Goal: Task Accomplishment & Management: Manage account settings

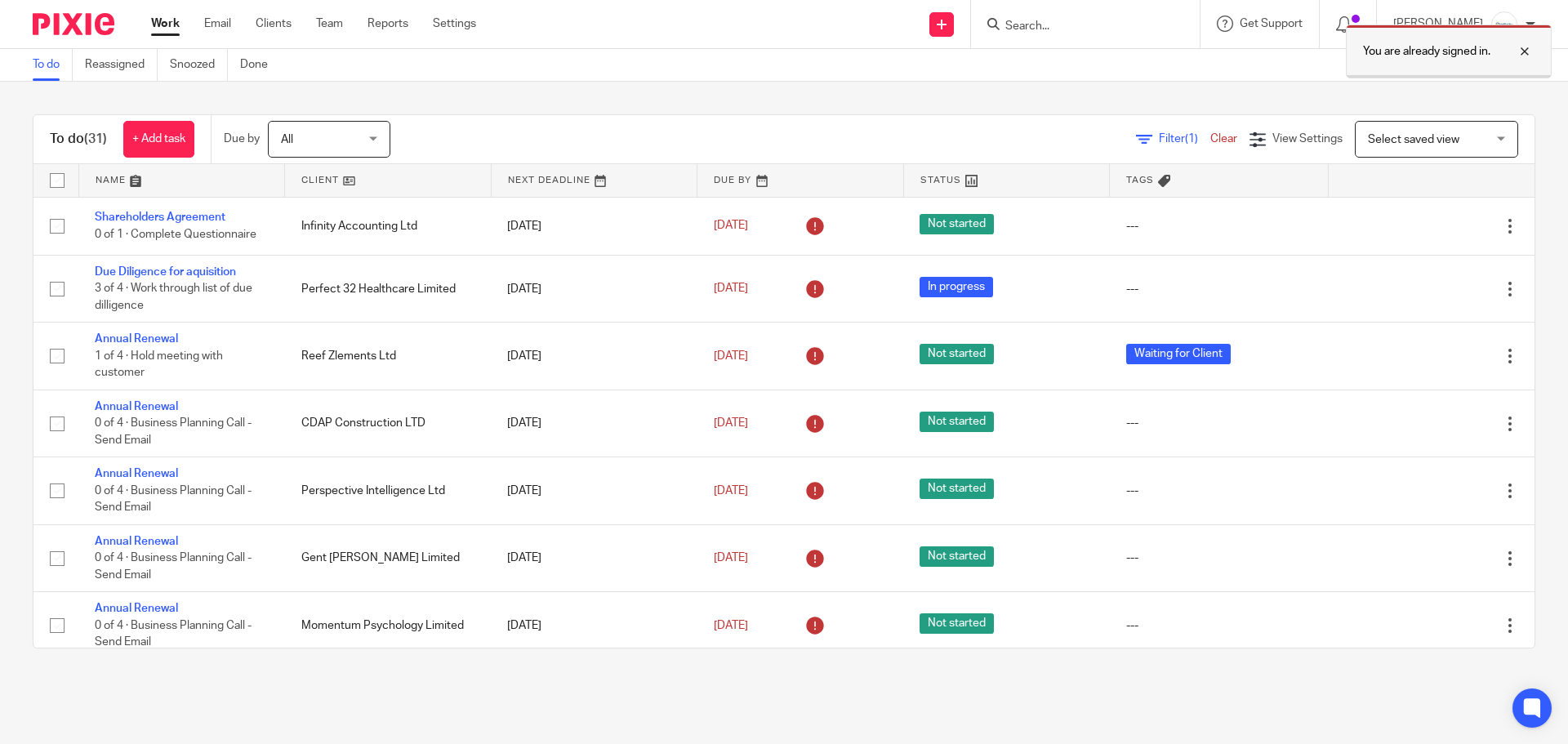
click at [1528, 54] on div at bounding box center [1512, 52] width 44 height 20
click at [1073, 24] on input "Search" at bounding box center [1077, 27] width 147 height 15
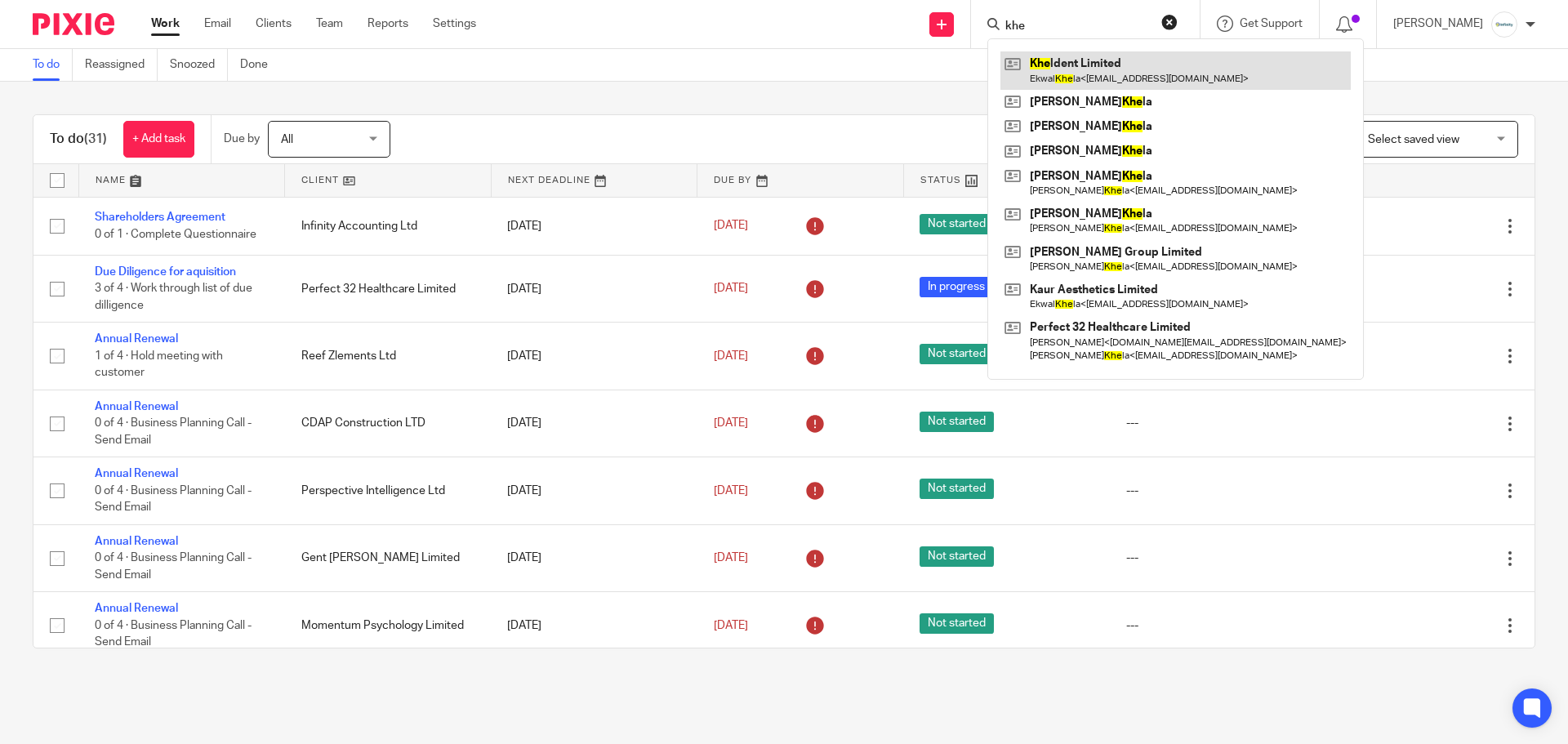
type input "khe"
click at [1064, 66] on link at bounding box center [1175, 70] width 350 height 37
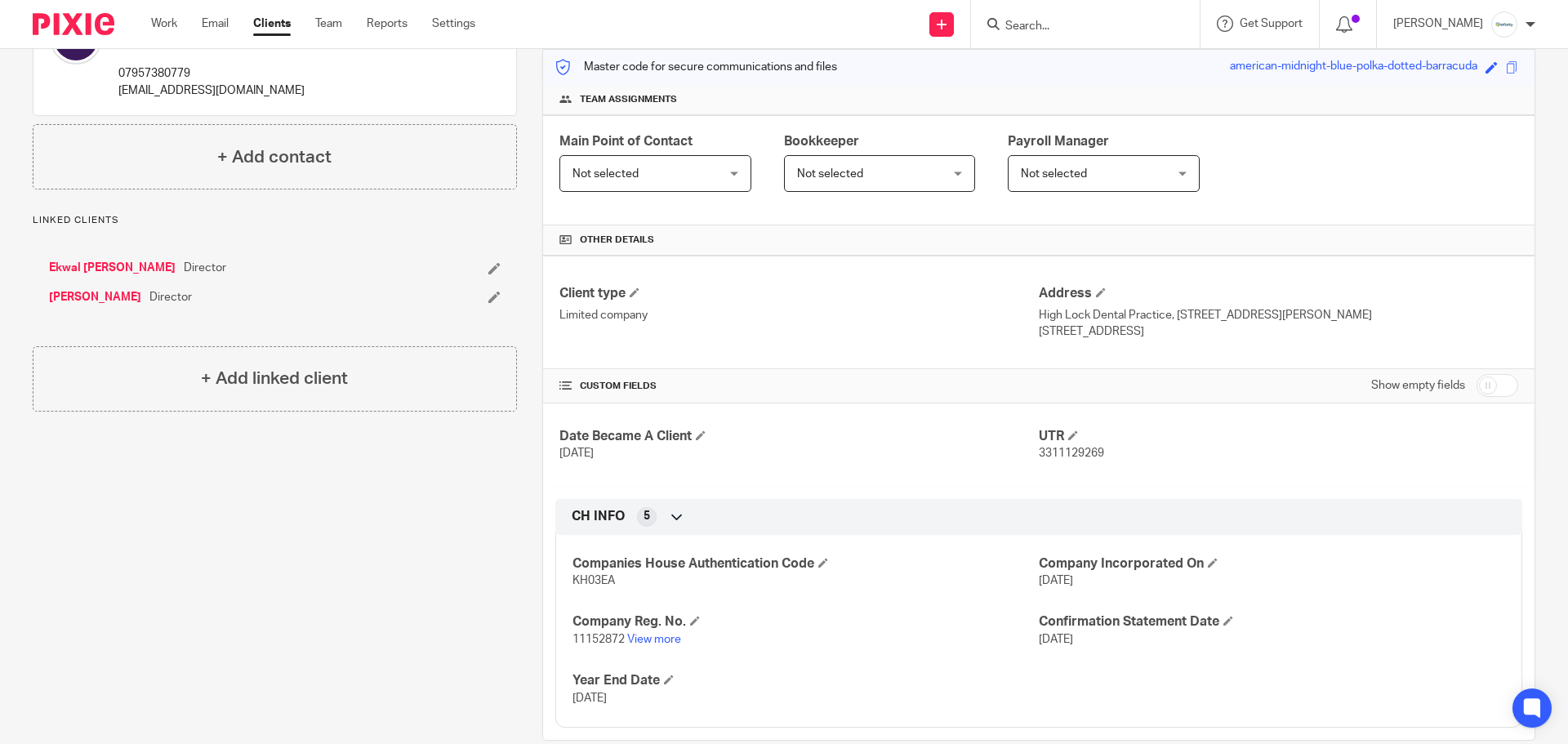
scroll to position [237, 0]
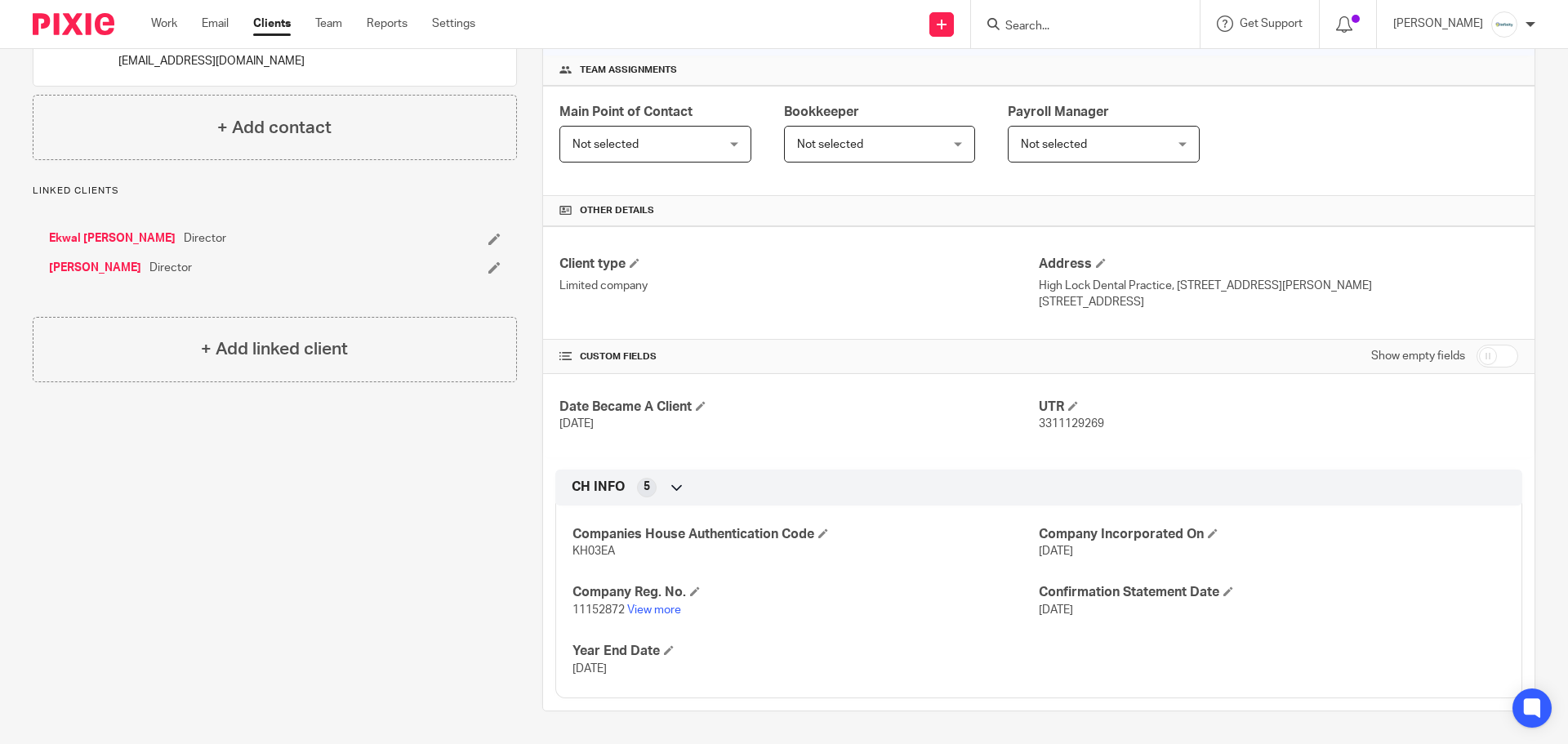
drag, startPoint x: 1498, startPoint y: 359, endPoint x: 1490, endPoint y: 364, distance: 9.4
click at [1497, 359] on input "checkbox" at bounding box center [1497, 356] width 42 height 23
checkbox input "true"
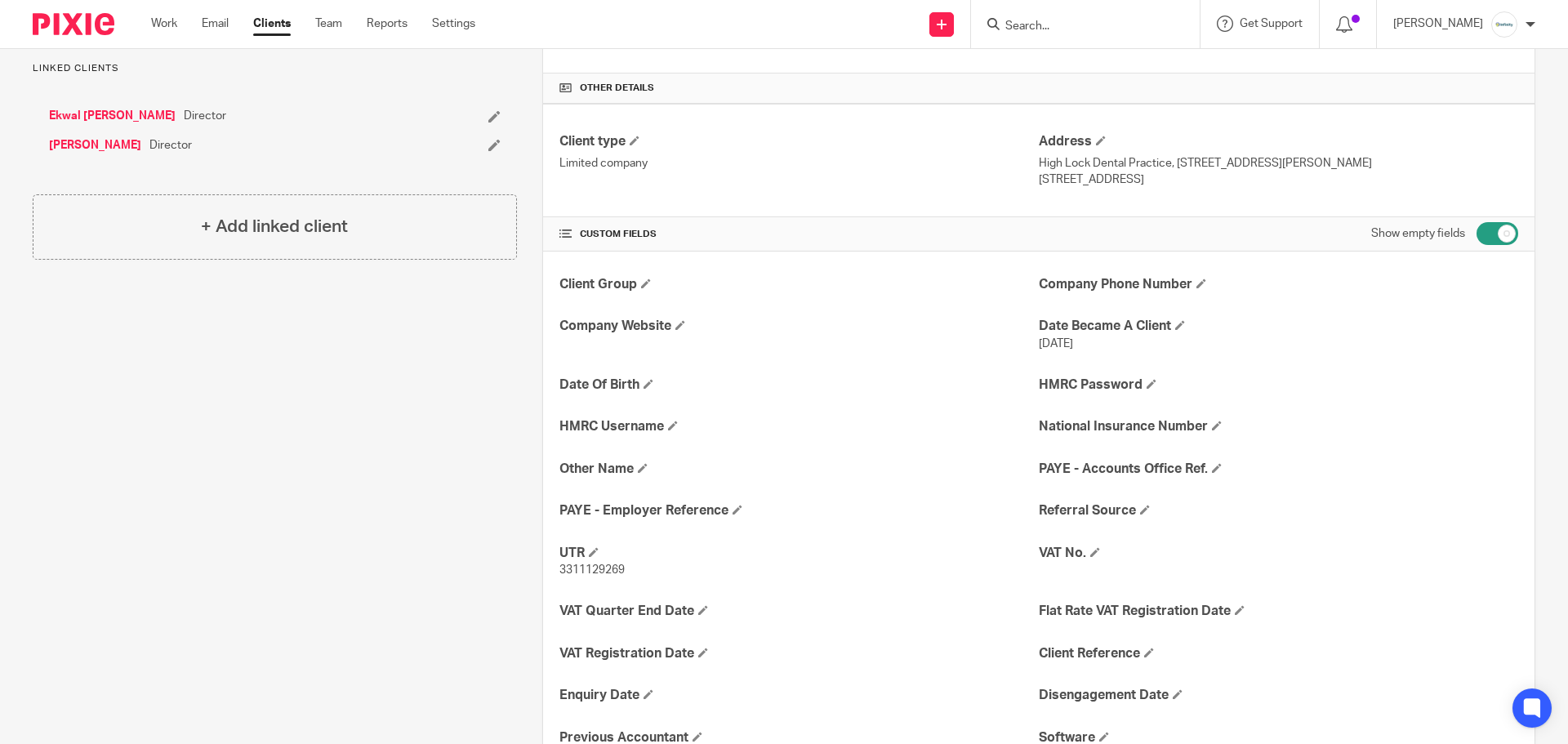
scroll to position [401, 0]
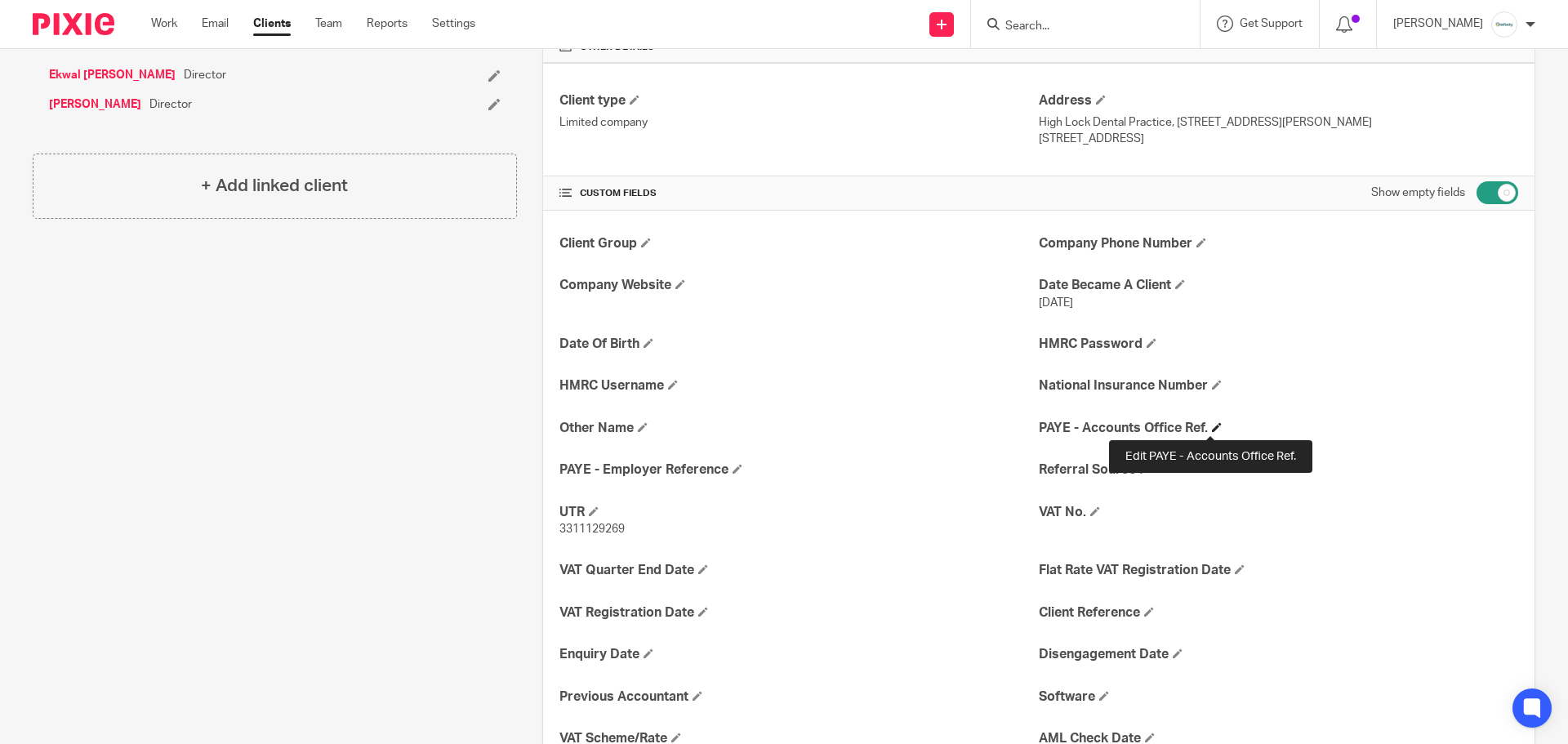
click at [1212, 423] on span at bounding box center [1216, 427] width 10 height 10
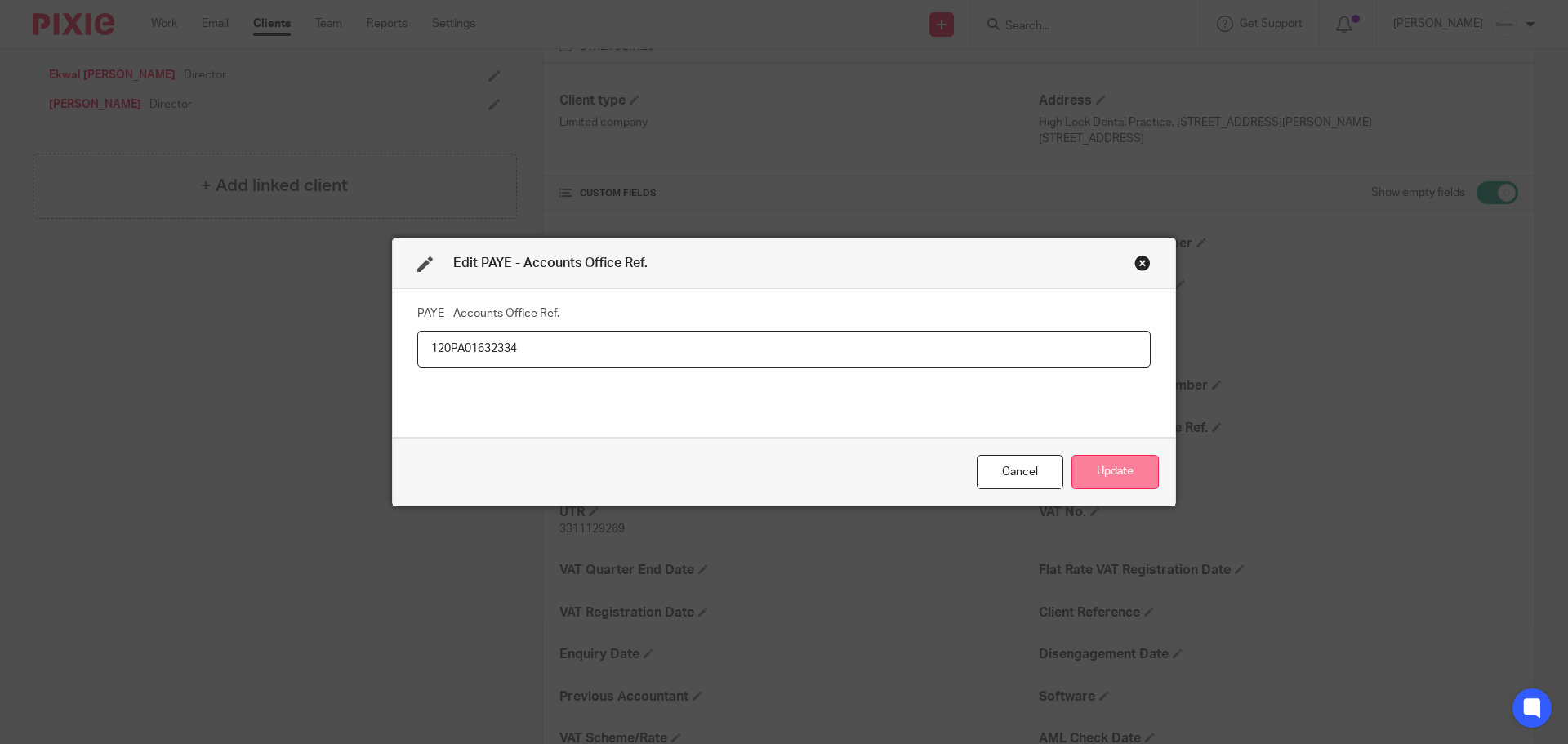
type input "120PA01632334"
click at [1116, 471] on button "Update" at bounding box center [1115, 473] width 87 height 36
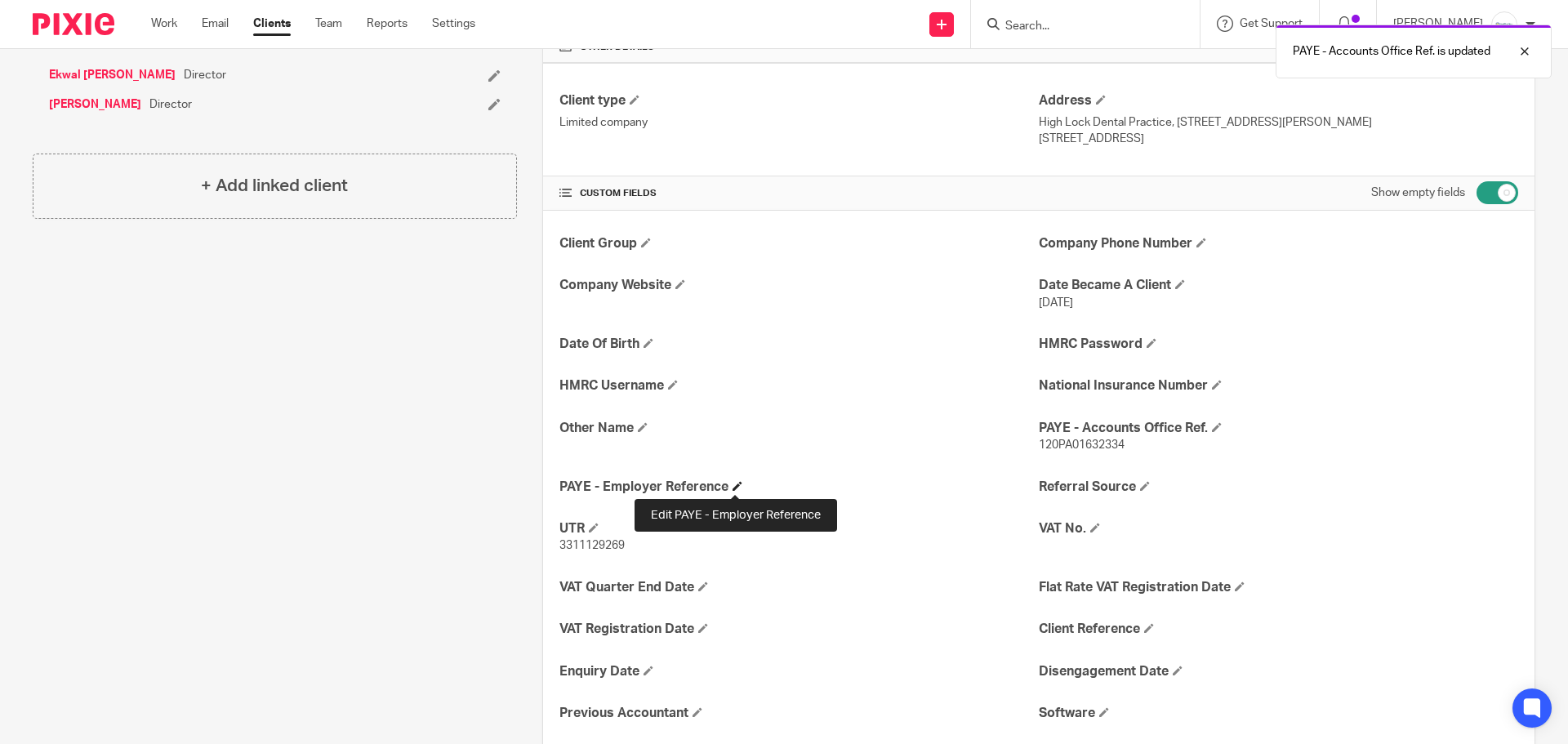
click at [732, 488] on span at bounding box center [736, 485] width 10 height 10
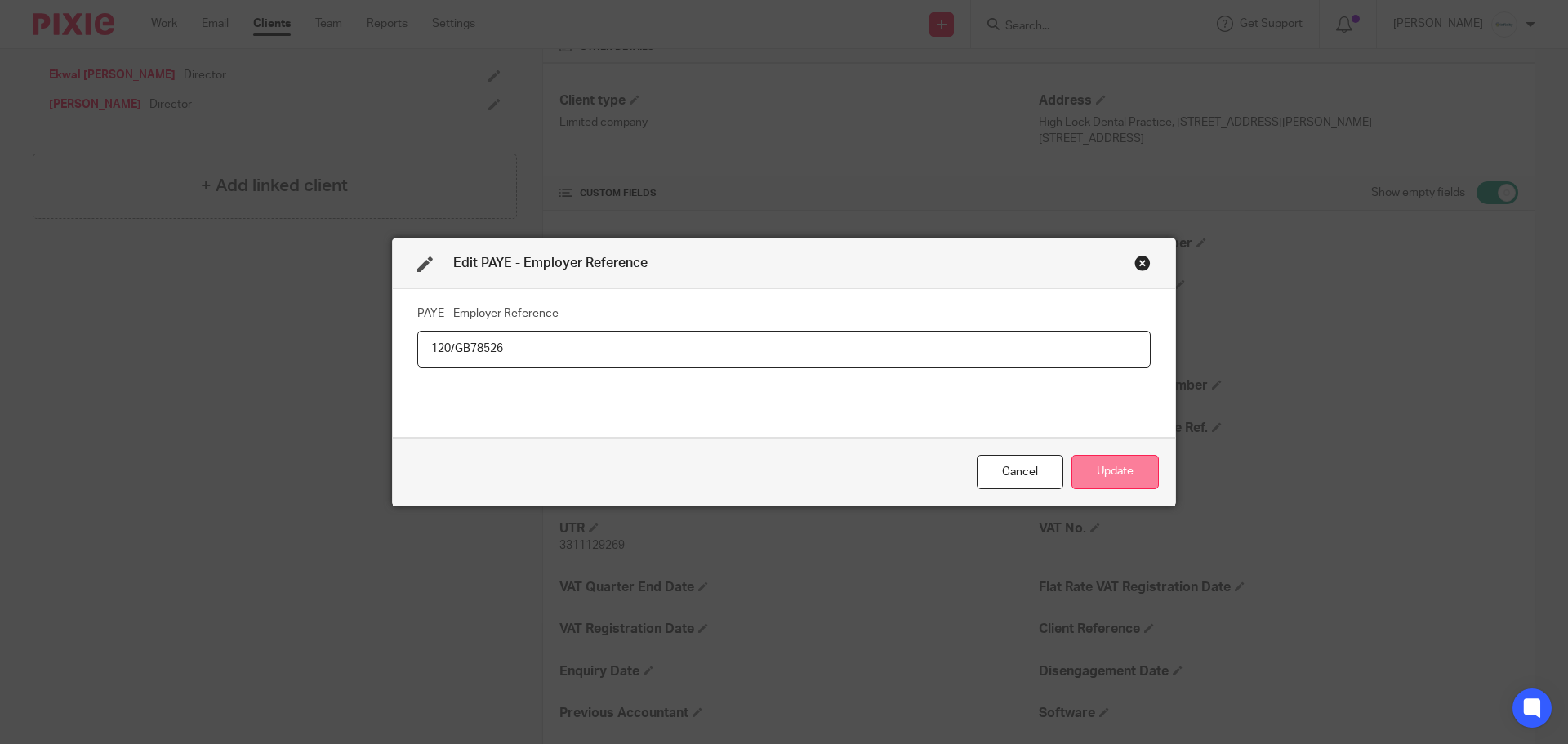
type input "120/GB78526"
click at [1107, 471] on button "Update" at bounding box center [1115, 473] width 87 height 36
click at [1117, 464] on button "Update" at bounding box center [1115, 473] width 87 height 36
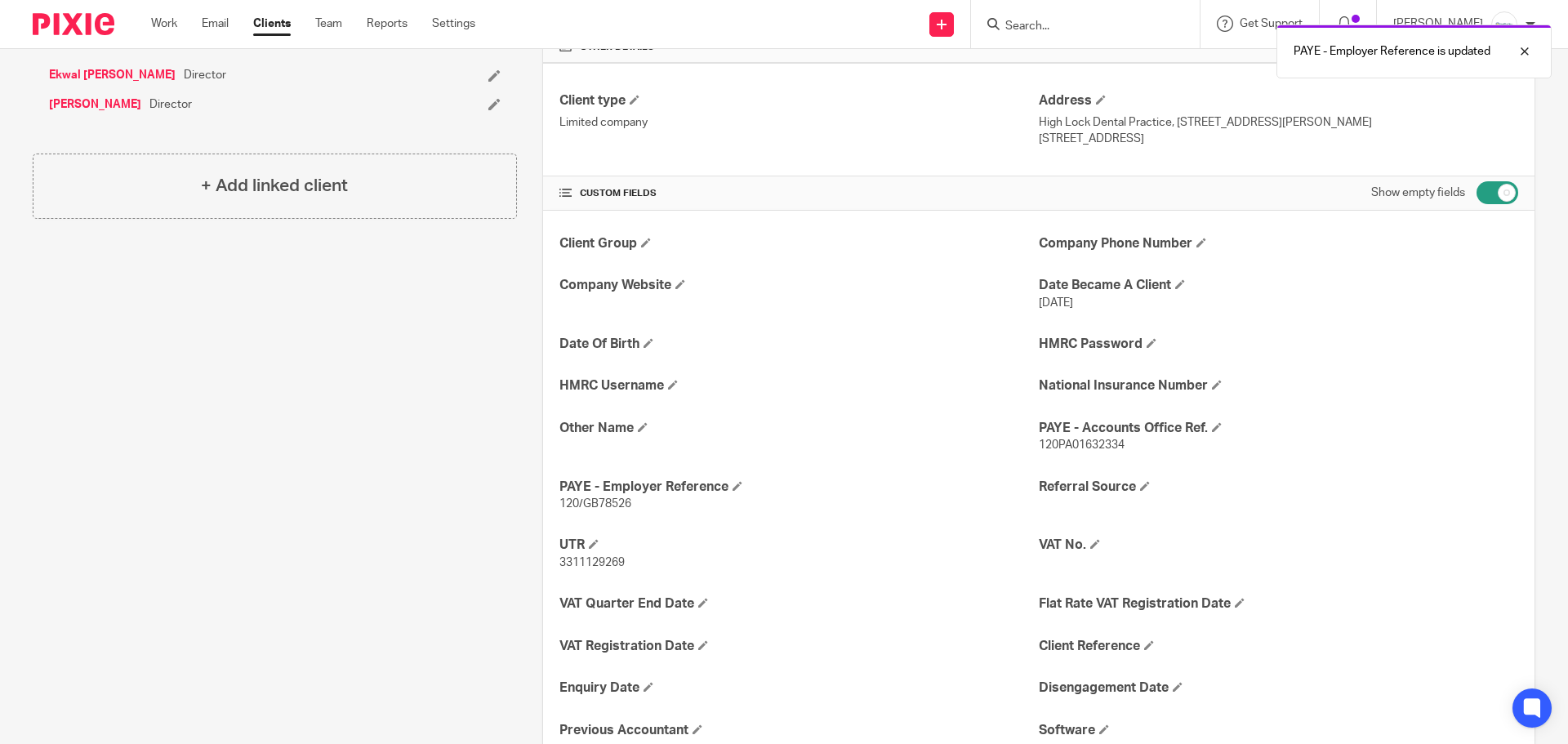
click at [1488, 190] on input "checkbox" at bounding box center [1497, 193] width 42 height 23
checkbox input "false"
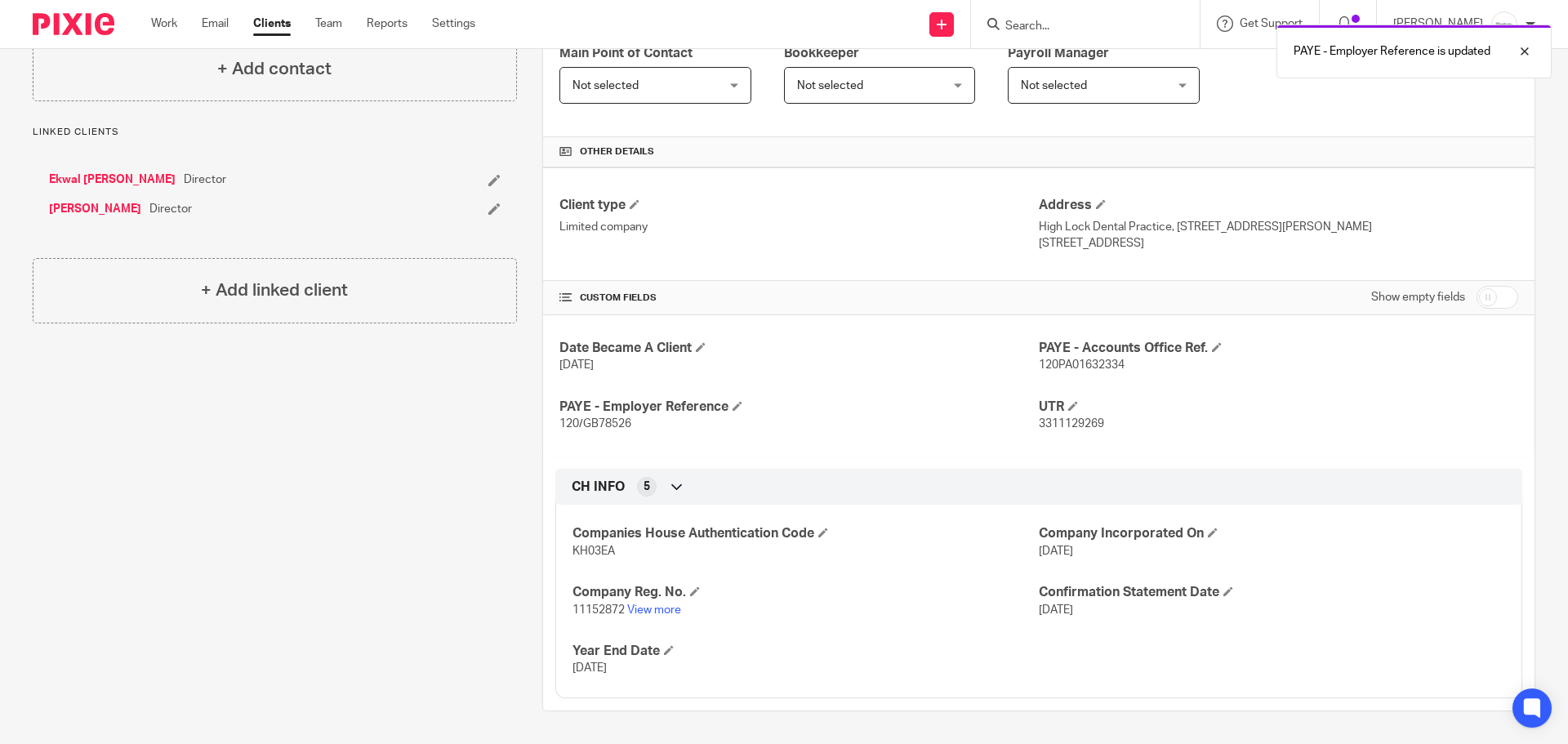
scroll to position [297, 0]
click at [610, 421] on span "120/GB78526" at bounding box center [595, 424] width 72 height 12
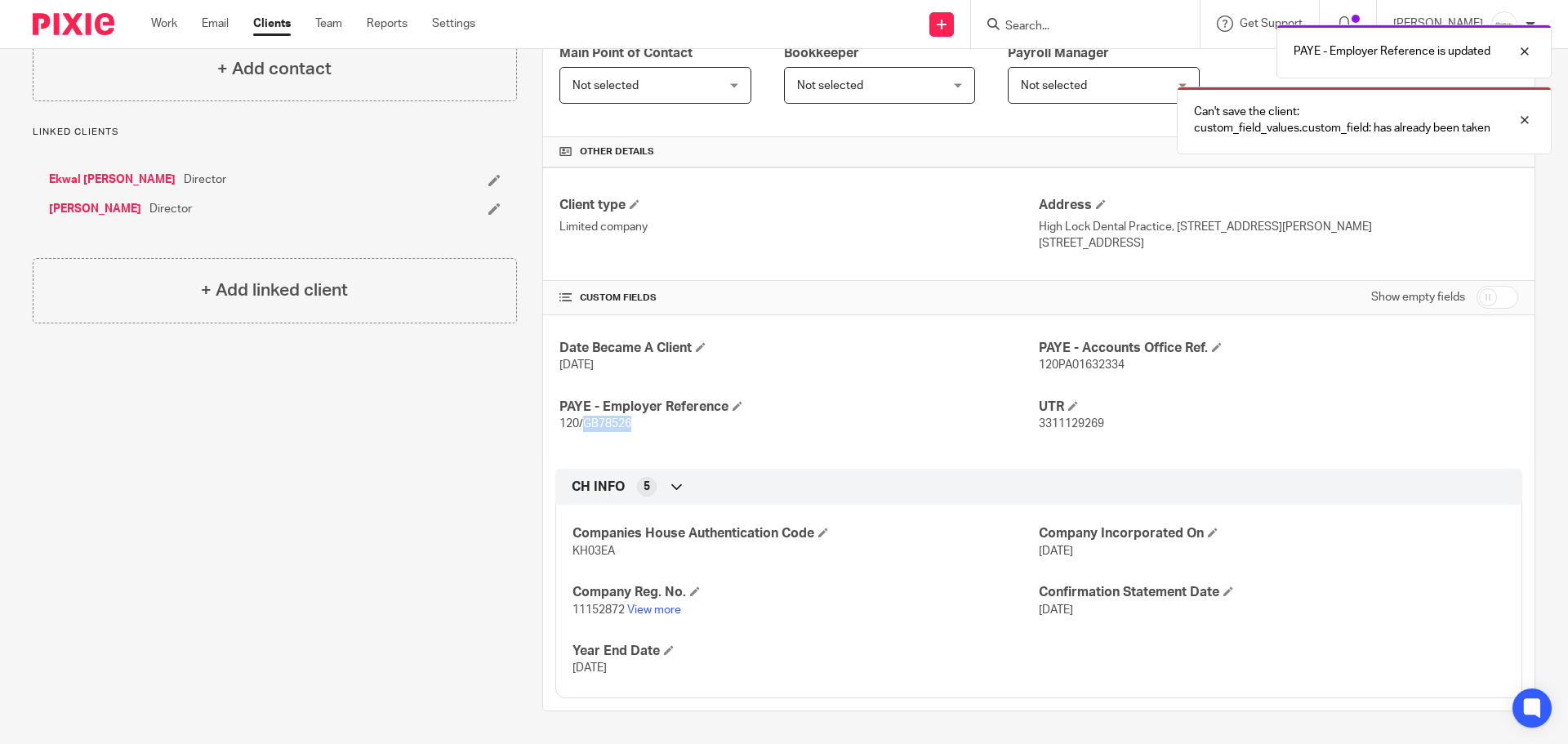
click at [610, 421] on span "120/GB78526" at bounding box center [595, 424] width 72 height 12
copy span "GB78526"
